Goal: Task Accomplishment & Management: Complete application form

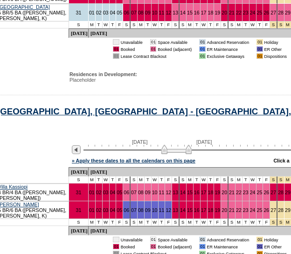
scroll to position [0, 62]
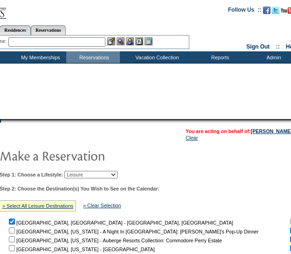
click at [90, 173] on select "Beach Leisure Metropolitan Mountain OIAL for Adventure OIAL for Couples OIAL fo…" at bounding box center [90, 174] width 53 height 7
select select "Metropolitan"
click at [80, 171] on select "Beach Leisure Metropolitan Mountain OIAL for Adventure OIAL for Couples OIAL fo…" at bounding box center [90, 174] width 53 height 7
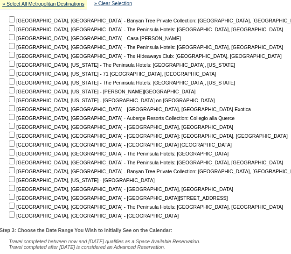
scroll to position [202, 62]
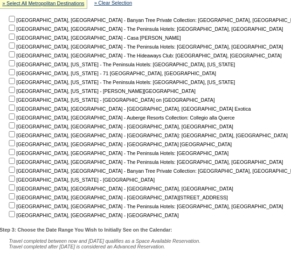
click at [15, 39] on input "checkbox" at bounding box center [12, 37] width 6 height 6
checkbox input "true"
click at [15, 54] on input "checkbox" at bounding box center [12, 54] width 6 height 6
checkbox input "true"
click at [15, 124] on input "checkbox" at bounding box center [12, 125] width 6 height 6
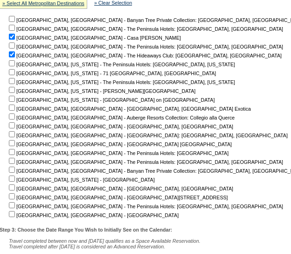
checkbox input "true"
click at [15, 117] on input "checkbox" at bounding box center [12, 116] width 6 height 6
checkbox input "true"
click at [15, 190] on input "checkbox" at bounding box center [12, 187] width 6 height 6
checkbox input "true"
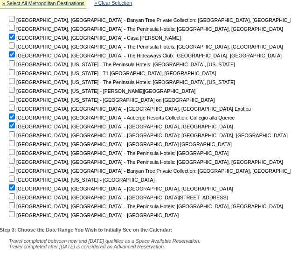
click at [15, 197] on input "checkbox" at bounding box center [12, 196] width 6 height 6
checkbox input "true"
click at [15, 204] on input "checkbox" at bounding box center [12, 205] width 6 height 6
checkbox input "true"
click at [18, 218] on nobr "[GEOGRAPHIC_DATA], [GEOGRAPHIC_DATA] - [GEOGRAPHIC_DATA]" at bounding box center [93, 215] width 172 height 6
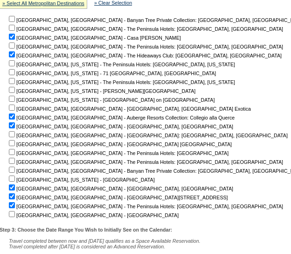
click at [15, 215] on input "checkbox" at bounding box center [12, 214] width 6 height 6
checkbox input "true"
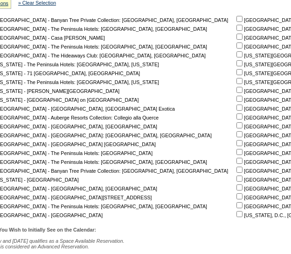
scroll to position [202, 139]
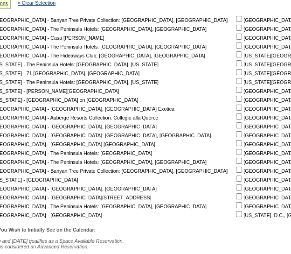
click at [236, 206] on input "checkbox" at bounding box center [239, 205] width 6 height 6
checkbox input "true"
click at [236, 155] on input "checkbox" at bounding box center [239, 152] width 6 height 6
checkbox input "true"
click at [236, 145] on input "checkbox" at bounding box center [239, 143] width 6 height 6
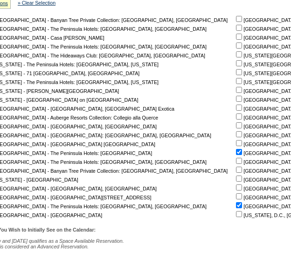
checkbox input "true"
click at [236, 132] on input "checkbox" at bounding box center [239, 134] width 6 height 6
checkbox input "true"
click at [236, 125] on input "checkbox" at bounding box center [239, 125] width 6 height 6
checkbox input "true"
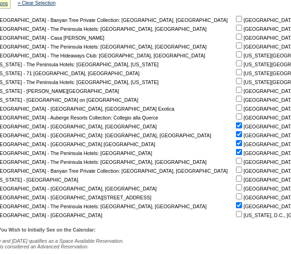
click at [236, 118] on input "checkbox" at bounding box center [239, 116] width 6 height 6
checkbox input "true"
click at [236, 110] on input "checkbox" at bounding box center [239, 107] width 6 height 6
checkbox input "true"
click at [236, 98] on input "checkbox" at bounding box center [239, 99] width 6 height 6
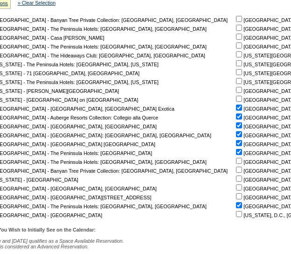
checkbox input "true"
click at [236, 87] on input "checkbox" at bounding box center [239, 90] width 6 height 6
checkbox input "true"
click at [236, 117] on input "checkbox" at bounding box center [239, 116] width 6 height 6
checkbox input "false"
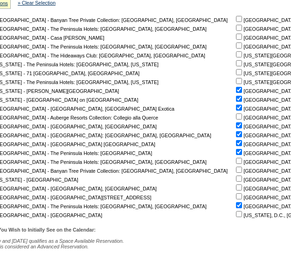
click at [236, 27] on input "checkbox" at bounding box center [239, 28] width 6 height 6
checkbox input "true"
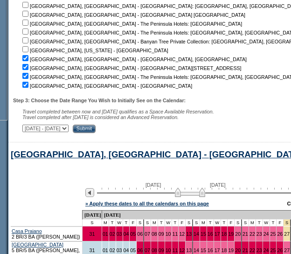
scroll to position [332, 49]
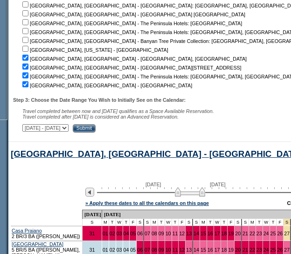
click at [96, 128] on input "Submit" at bounding box center [84, 128] width 23 height 8
